Goal: Information Seeking & Learning: Learn about a topic

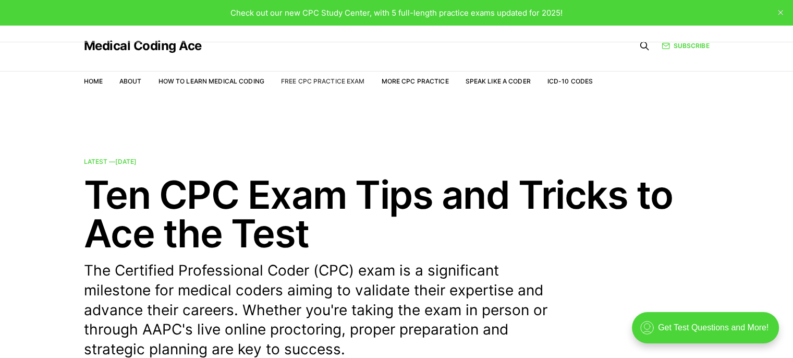
click at [354, 79] on link "Free CPC Practice Exam" at bounding box center [323, 81] width 84 height 8
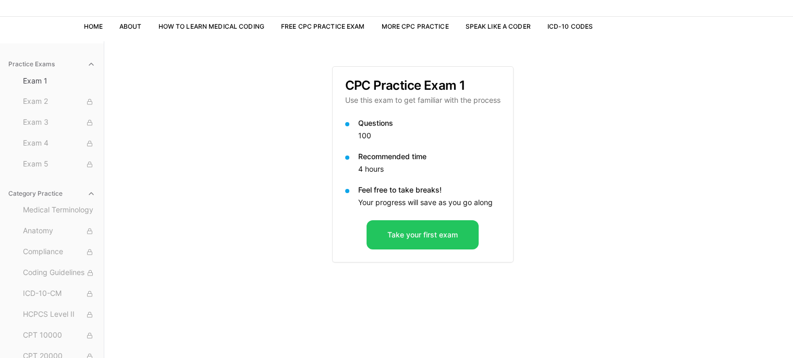
scroll to position [58, 0]
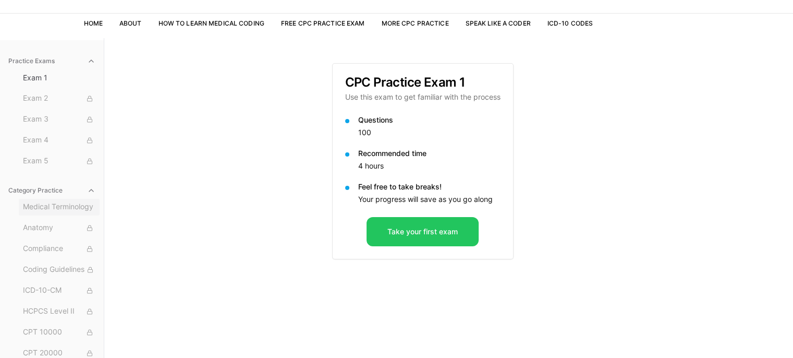
click at [33, 212] on span "Medical Terminology" at bounding box center [59, 206] width 72 height 11
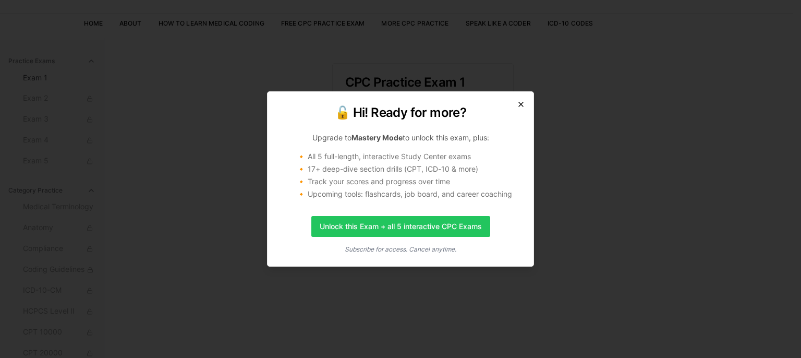
click at [521, 104] on icon "button" at bounding box center [521, 104] width 8 height 8
